Goal: Task Accomplishment & Management: Manage account settings

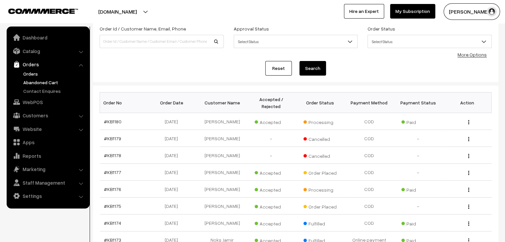
click at [54, 80] on link "Abandoned Cart" at bounding box center [55, 82] width 66 height 7
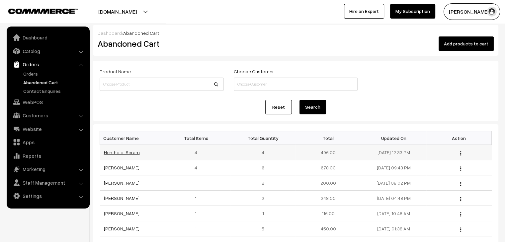
click at [120, 154] on link "Henthoibi Seram" at bounding box center [122, 153] width 36 height 6
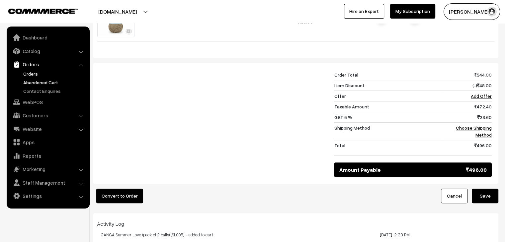
click at [32, 75] on link "Orders" at bounding box center [55, 73] width 66 height 7
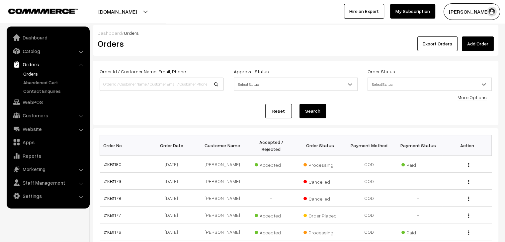
drag, startPoint x: 0, startPoint y: 0, endPoint x: 178, endPoint y: 102, distance: 204.8
click at [178, 102] on div "Order Id / Customer Name, Email, Phone Approval Status Select Status Awaiting A…" at bounding box center [296, 92] width 392 height 51
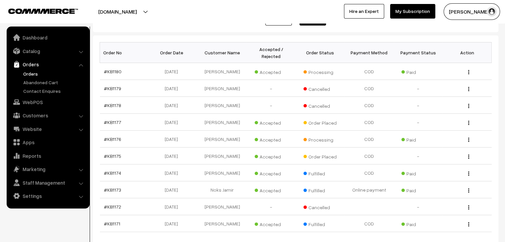
scroll to position [93, 0]
click at [113, 136] on link "#KB1176" at bounding box center [112, 139] width 17 height 6
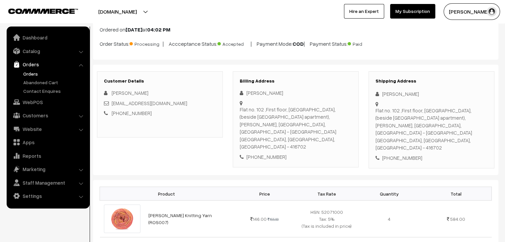
scroll to position [41, 0]
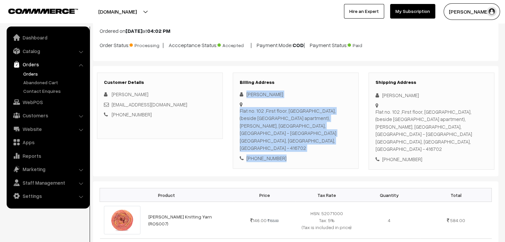
drag, startPoint x: 282, startPoint y: 142, endPoint x: 240, endPoint y: 91, distance: 65.9
click at [240, 91] on div "Rifa Kazi Flat no. 102 ,First floor, Rahim Appartment, (beside Jamila apartment…" at bounding box center [296, 126] width 112 height 71
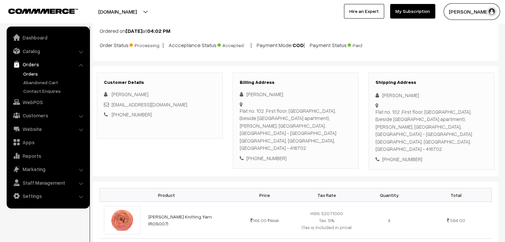
click at [422, 122] on div "Flat no. 102 ,First floor, Rahim Appartment, (beside Jamila apartment), Tambat …" at bounding box center [432, 130] width 112 height 45
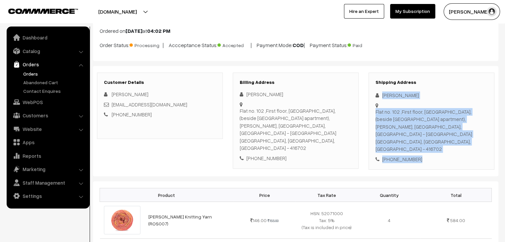
drag, startPoint x: 417, startPoint y: 144, endPoint x: 382, endPoint y: 94, distance: 61.3
click at [382, 94] on div "Shipping Address Rifa Kazi Flat no. 102 ,First floor, Rahim Appartment, (beside…" at bounding box center [432, 122] width 126 height 98
copy div "Rifa Kazi Flat no. 102 ,First floor, Rahim Appartment, (beside Jamila apartment…"
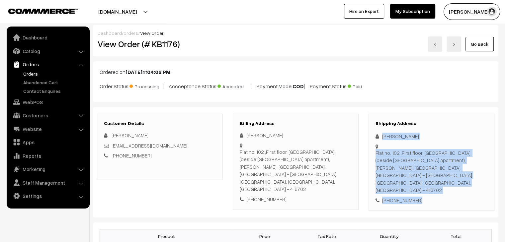
click at [129, 32] on link "orders" at bounding box center [131, 33] width 15 height 6
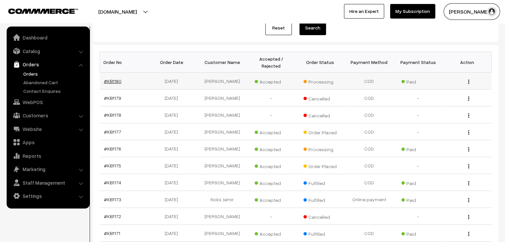
click at [109, 78] on link "#KB1180" at bounding box center [113, 81] width 18 height 6
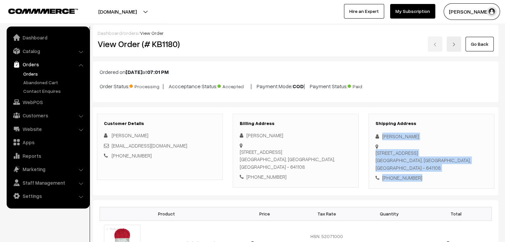
drag, startPoint x: 421, startPoint y: 168, endPoint x: 381, endPoint y: 134, distance: 51.8
click at [381, 134] on div "Shipping Address Indu Gunasekaran 2/435, Thiruvallur Nagar, Thadagam road, Soma…" at bounding box center [432, 151] width 126 height 75
copy div "Indu Gunasekaran 2/435, Thiruvallur Nagar, Thadagam road, Somayanur Coimbatore,…"
click at [129, 32] on link "orders" at bounding box center [131, 33] width 15 height 6
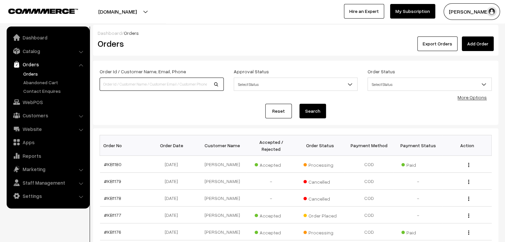
click at [111, 83] on input at bounding box center [162, 84] width 124 height 13
type input "NI"
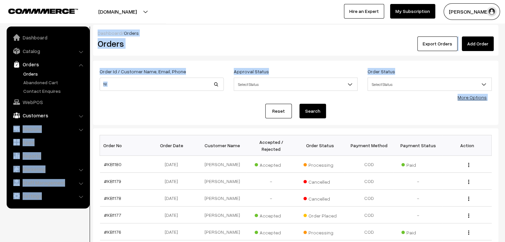
drag, startPoint x: 97, startPoint y: 104, endPoint x: 62, endPoint y: 113, distance: 35.4
click at [62, 113] on body "Thank you for showing interest. Our team will call you shortly. Close knitbirds…" at bounding box center [252, 231] width 505 height 462
click at [62, 113] on link "Customers" at bounding box center [47, 116] width 79 height 12
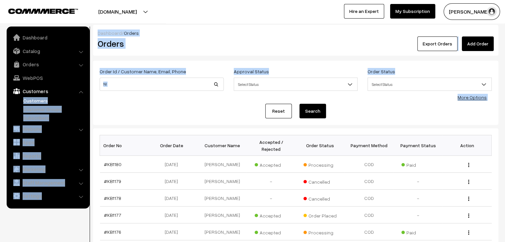
click at [32, 103] on link "Customers" at bounding box center [55, 100] width 66 height 7
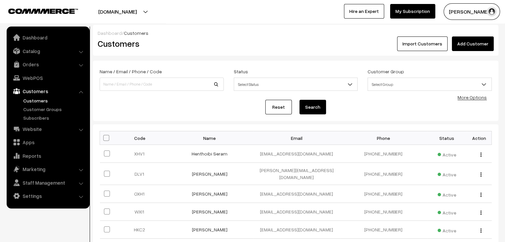
click at [121, 85] on input at bounding box center [162, 84] width 124 height 13
type input "[PERSON_NAME]"
click at [299, 100] on button "Search" at bounding box center [312, 107] width 27 height 15
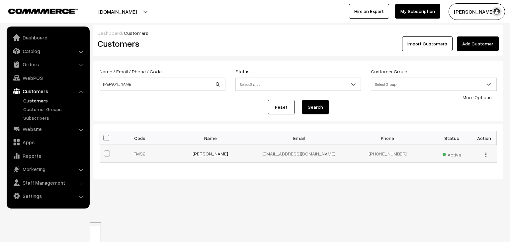
click at [225, 152] on link "[PERSON_NAME]" at bounding box center [211, 154] width 36 height 6
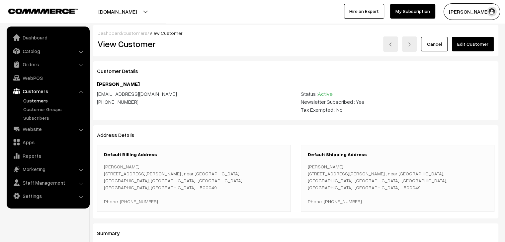
drag, startPoint x: 354, startPoint y: 201, endPoint x: 307, endPoint y: 167, distance: 58.0
click at [307, 167] on div "Default Shipping Address [PERSON_NAME][STREET_ADDRESS][PERSON_NAME] Phone: [PHO…" at bounding box center [398, 178] width 194 height 67
copy p "[PERSON_NAME] [STREET_ADDRESS][PERSON_NAME] [GEOGRAPHIC_DATA],[GEOGRAPHIC_DATA]…"
click at [128, 31] on link "customers" at bounding box center [136, 33] width 24 height 6
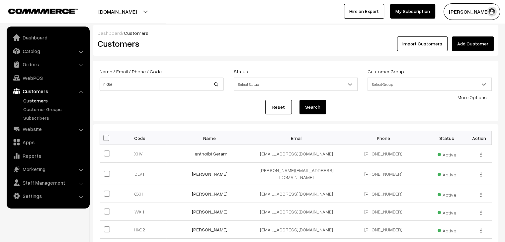
type input "nidar"
click at [299, 100] on button "Search" at bounding box center [312, 107] width 27 height 15
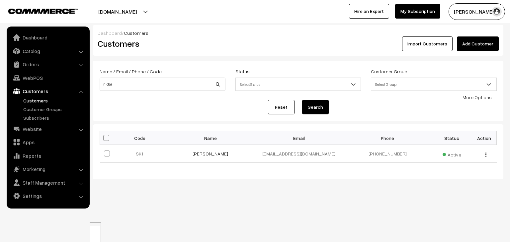
click at [213, 156] on link "[PERSON_NAME]" at bounding box center [211, 154] width 36 height 6
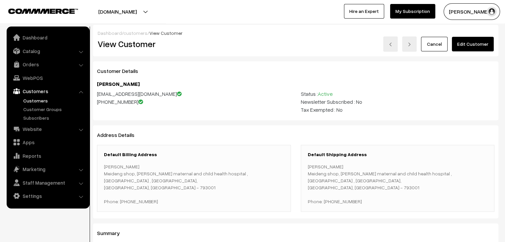
drag, startPoint x: 355, startPoint y: 194, endPoint x: 306, endPoint y: 166, distance: 56.1
click at [306, 166] on div "Default Shipping Address [PERSON_NAME] shop, [PERSON_NAME] maternal and child h…" at bounding box center [398, 178] width 194 height 67
click at [127, 33] on link "customers" at bounding box center [136, 33] width 24 height 6
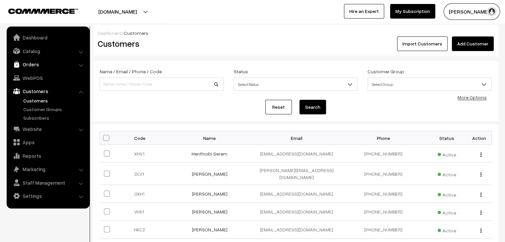
click at [46, 61] on link "Orders" at bounding box center [47, 64] width 79 height 12
click at [37, 73] on link "Orders" at bounding box center [55, 73] width 66 height 7
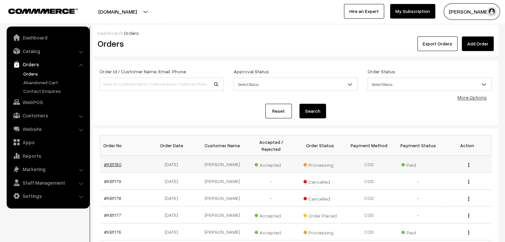
click at [117, 162] on link "#KB1180" at bounding box center [113, 165] width 18 height 6
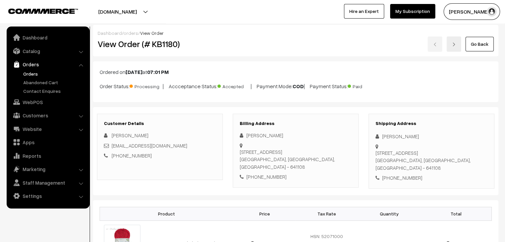
click at [118, 162] on div "Customer Details [PERSON_NAME] [EMAIL_ADDRESS][DOMAIN_NAME] [PHONE_NUMBER]" at bounding box center [160, 147] width 126 height 66
drag, startPoint x: 118, startPoint y: 162, endPoint x: 91, endPoint y: 154, distance: 28.0
click at [32, 72] on link "Orders" at bounding box center [55, 73] width 66 height 7
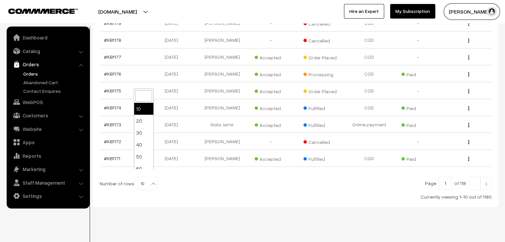
click at [150, 181] on b at bounding box center [153, 184] width 7 height 7
select select "100"
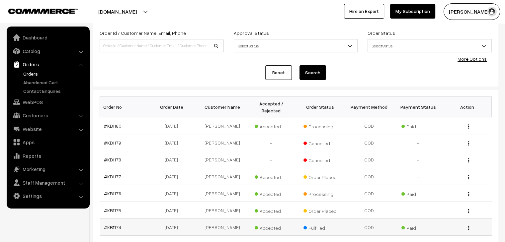
scroll to position [38, 0]
click at [39, 84] on link "Abandoned Cart" at bounding box center [55, 82] width 66 height 7
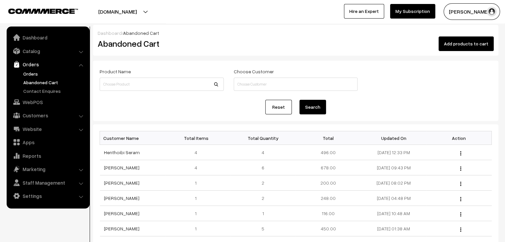
click at [26, 72] on link "Orders" at bounding box center [55, 73] width 66 height 7
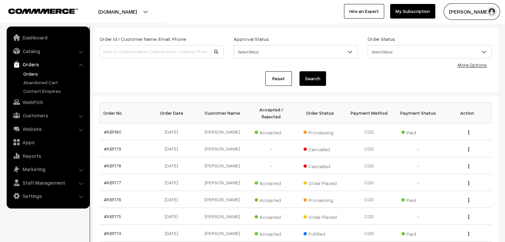
scroll to position [18, 0]
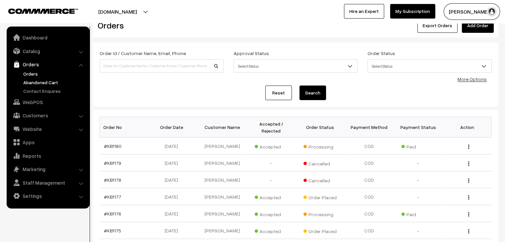
click at [45, 84] on link "Abandoned Cart" at bounding box center [55, 82] width 66 height 7
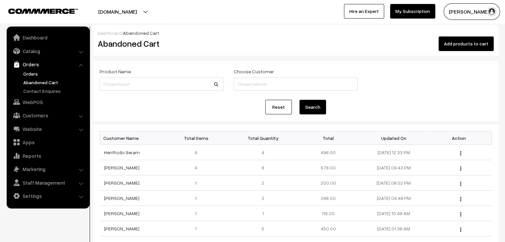
click at [31, 73] on link "Orders" at bounding box center [55, 73] width 66 height 7
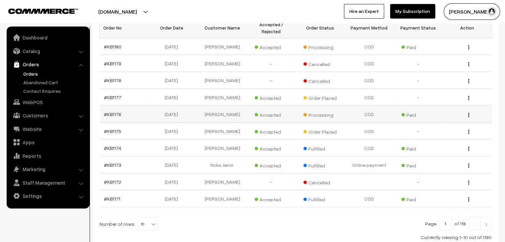
scroll to position [118, 0]
click at [150, 221] on b at bounding box center [153, 224] width 7 height 7
select select "90"
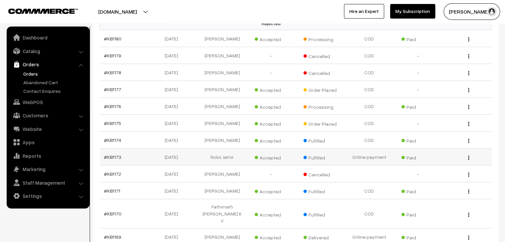
scroll to position [126, 0]
click at [115, 138] on link "#KB1174" at bounding box center [112, 141] width 17 height 6
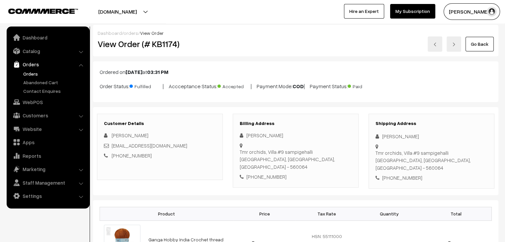
click at [34, 72] on link "Orders" at bounding box center [55, 73] width 66 height 7
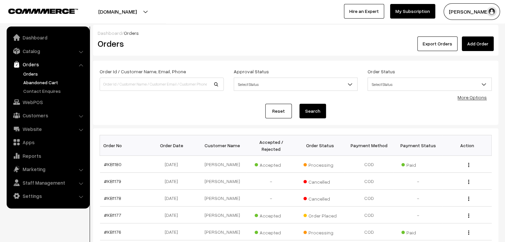
click at [50, 81] on link "Abandoned Cart" at bounding box center [55, 82] width 66 height 7
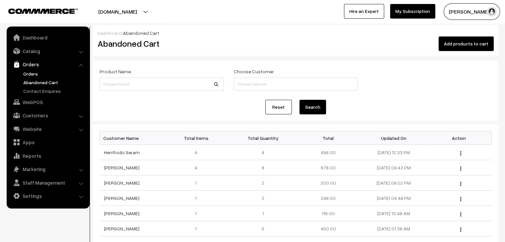
click at [30, 71] on link "Orders" at bounding box center [55, 73] width 66 height 7
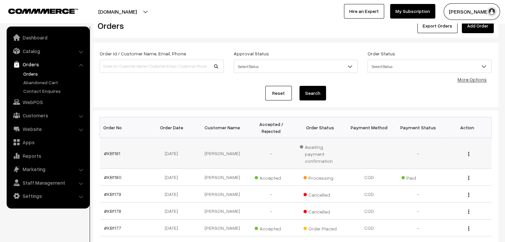
scroll to position [17, 0]
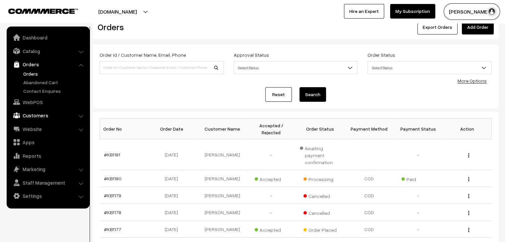
click at [56, 113] on link "Customers" at bounding box center [47, 116] width 79 height 12
click at [40, 100] on link "Customers" at bounding box center [55, 100] width 66 height 7
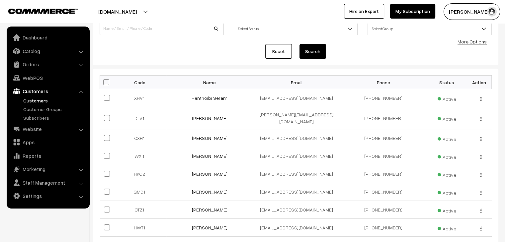
scroll to position [56, 0]
click at [105, 188] on span at bounding box center [107, 191] width 6 height 6
click at [105, 186] on input "checkbox" at bounding box center [103, 187] width 4 height 4
checkbox input "true"
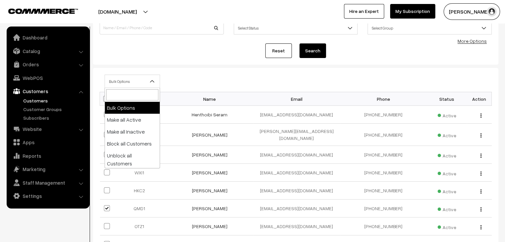
click at [138, 84] on span "Bulk Options" at bounding box center [132, 82] width 55 height 12
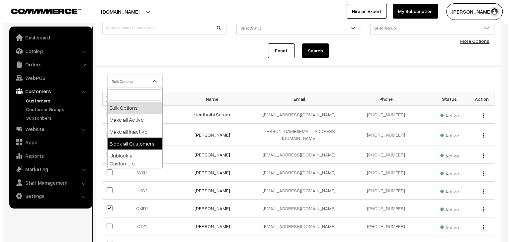
scroll to position [13, 0]
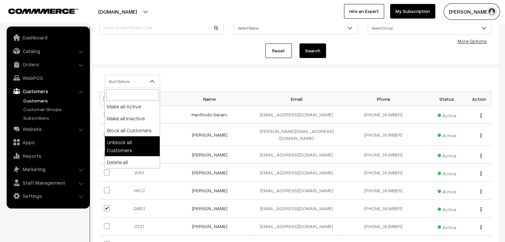
select select "unblock"
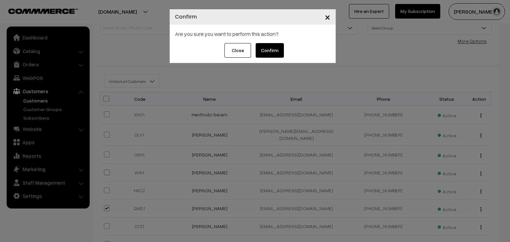
click at [273, 49] on button "Confirm" at bounding box center [270, 50] width 28 height 15
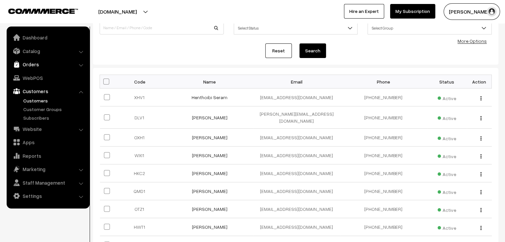
click at [64, 64] on link "Orders" at bounding box center [47, 64] width 79 height 12
click at [40, 71] on link "Orders" at bounding box center [55, 73] width 66 height 7
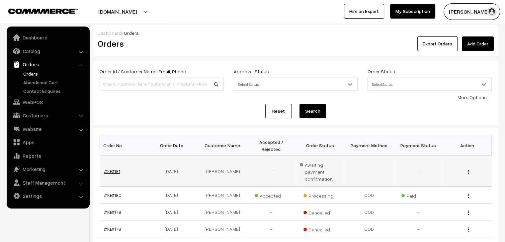
click at [114, 169] on link "#KB1181" at bounding box center [112, 172] width 16 height 6
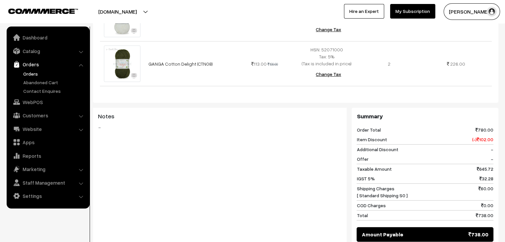
scroll to position [316, 0]
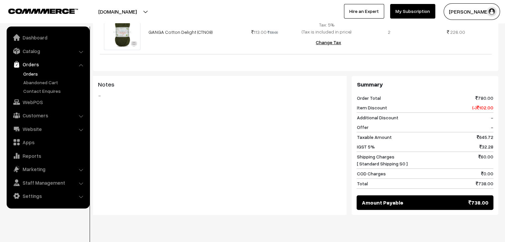
click at [39, 73] on link "Orders" at bounding box center [55, 73] width 66 height 7
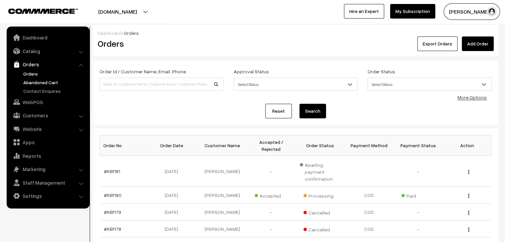
click at [54, 80] on link "Abandoned Cart" at bounding box center [55, 82] width 66 height 7
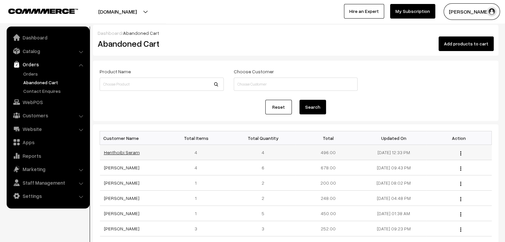
click at [126, 150] on link "Henthoibi Seram" at bounding box center [122, 153] width 36 height 6
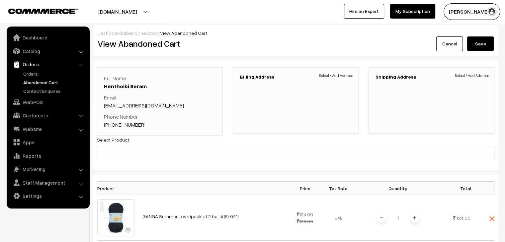
click at [25, 78] on ul "Orders" at bounding box center [48, 82] width 80 height 24
click at [23, 74] on link "Orders" at bounding box center [55, 73] width 66 height 7
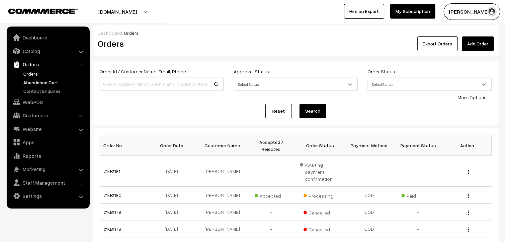
click at [42, 83] on link "Abandoned Cart" at bounding box center [55, 82] width 66 height 7
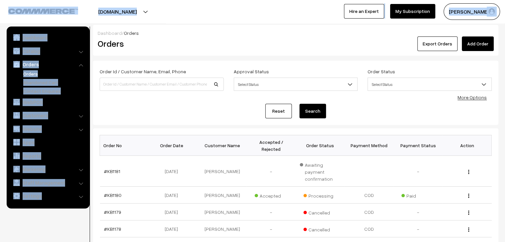
drag, startPoint x: 79, startPoint y: 26, endPoint x: 67, endPoint y: 14, distance: 17.8
click at [67, 14] on body "Thank you for showing interest. Our team will call you shortly. Close [DOMAIN_N…" at bounding box center [252, 238] width 505 height 476
